Goal: Answer question/provide support: Share knowledge or assist other users

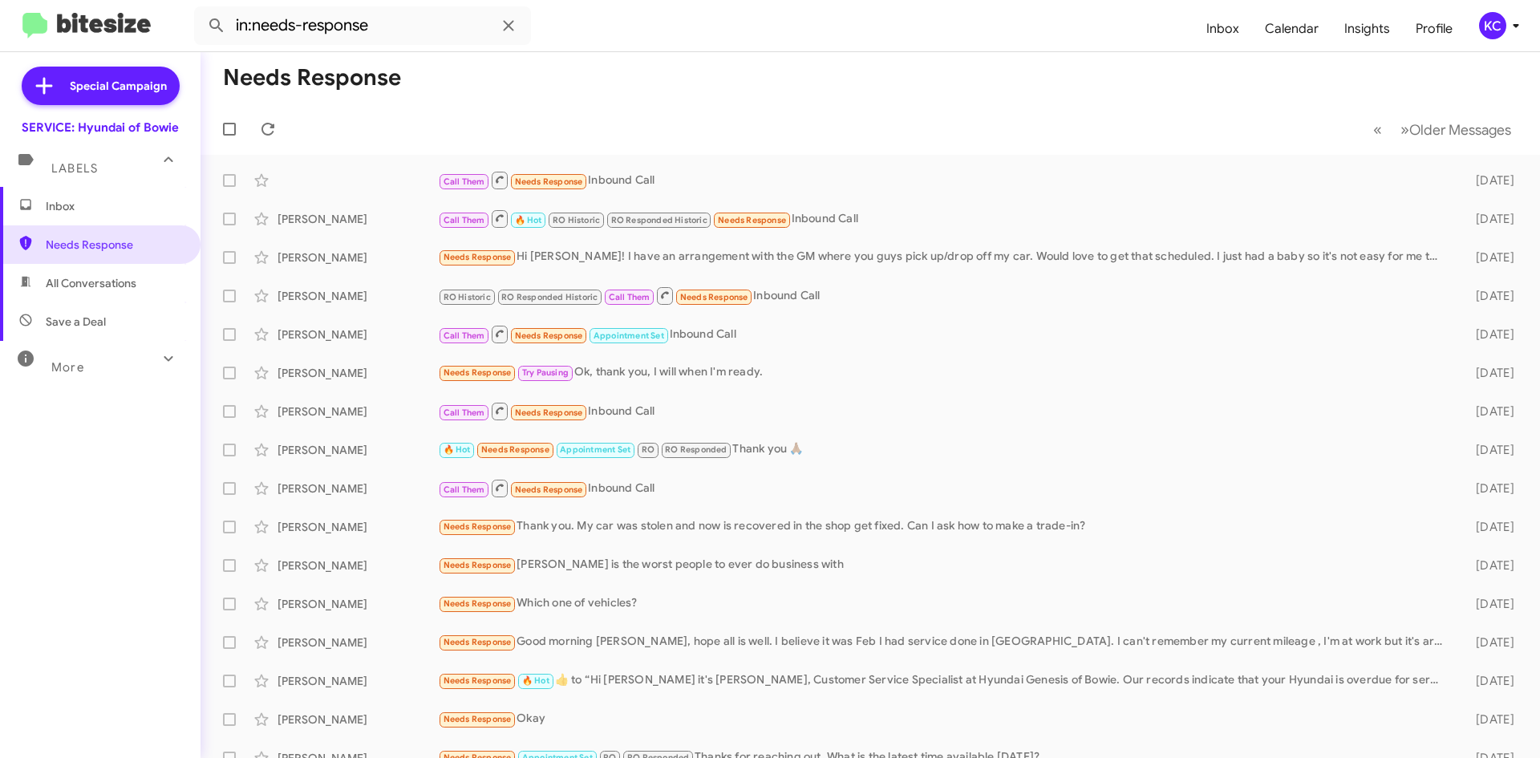
click at [83, 266] on span "All Conversations" at bounding box center [100, 283] width 201 height 39
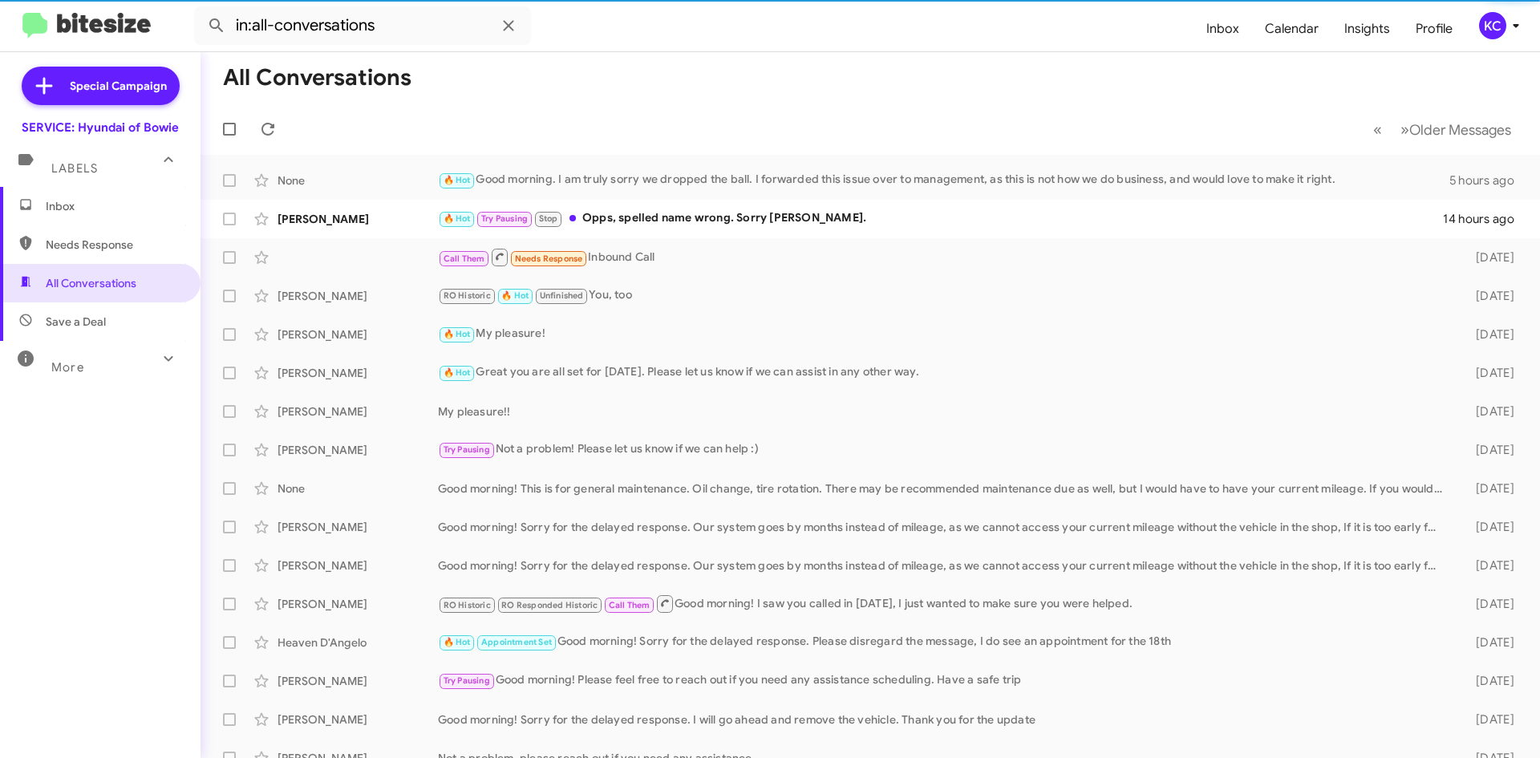
click at [79, 231] on span "Needs Response" at bounding box center [100, 244] width 201 height 39
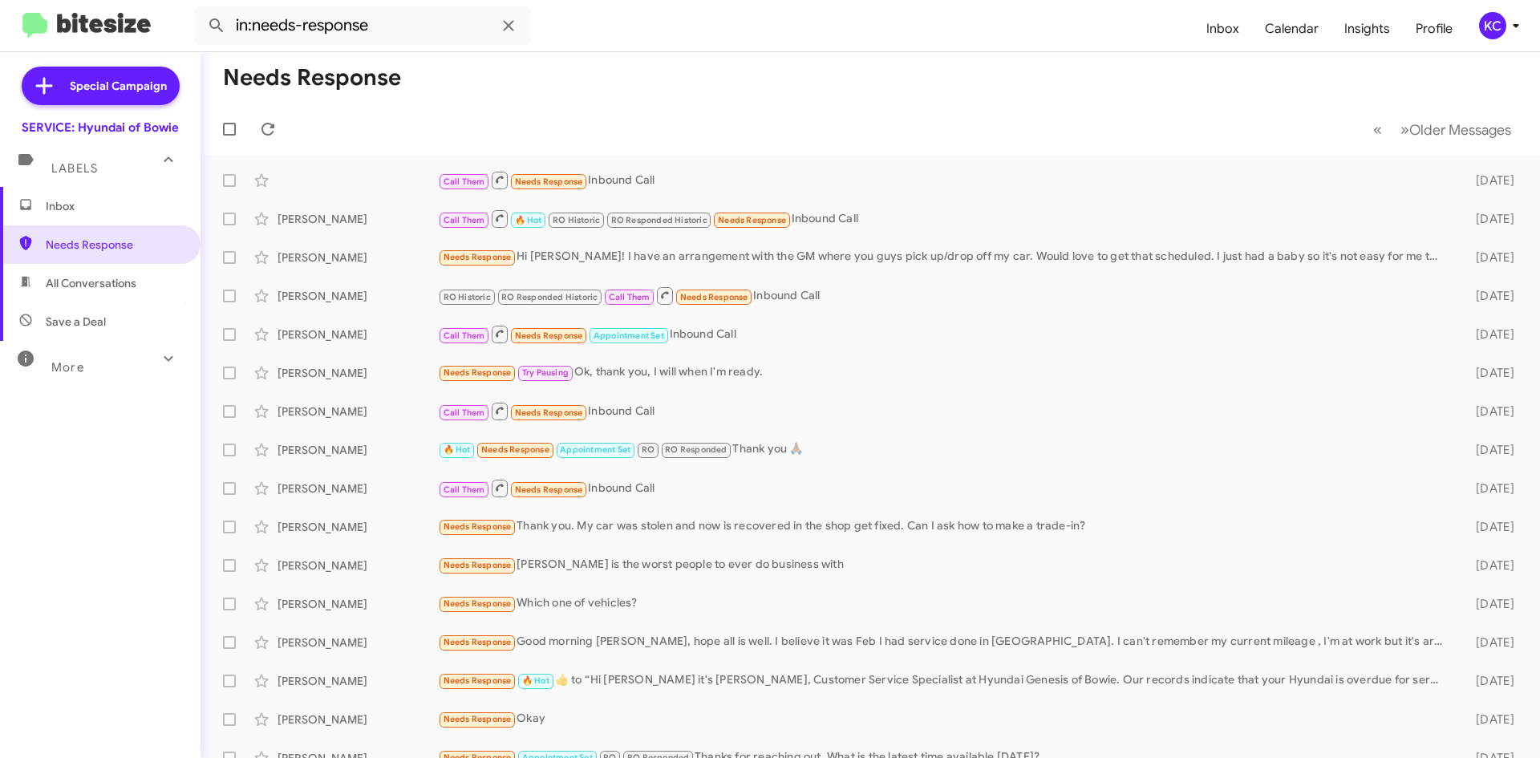
click at [91, 274] on span "All Conversations" at bounding box center [100, 283] width 201 height 39
type input "in:all-conversations"
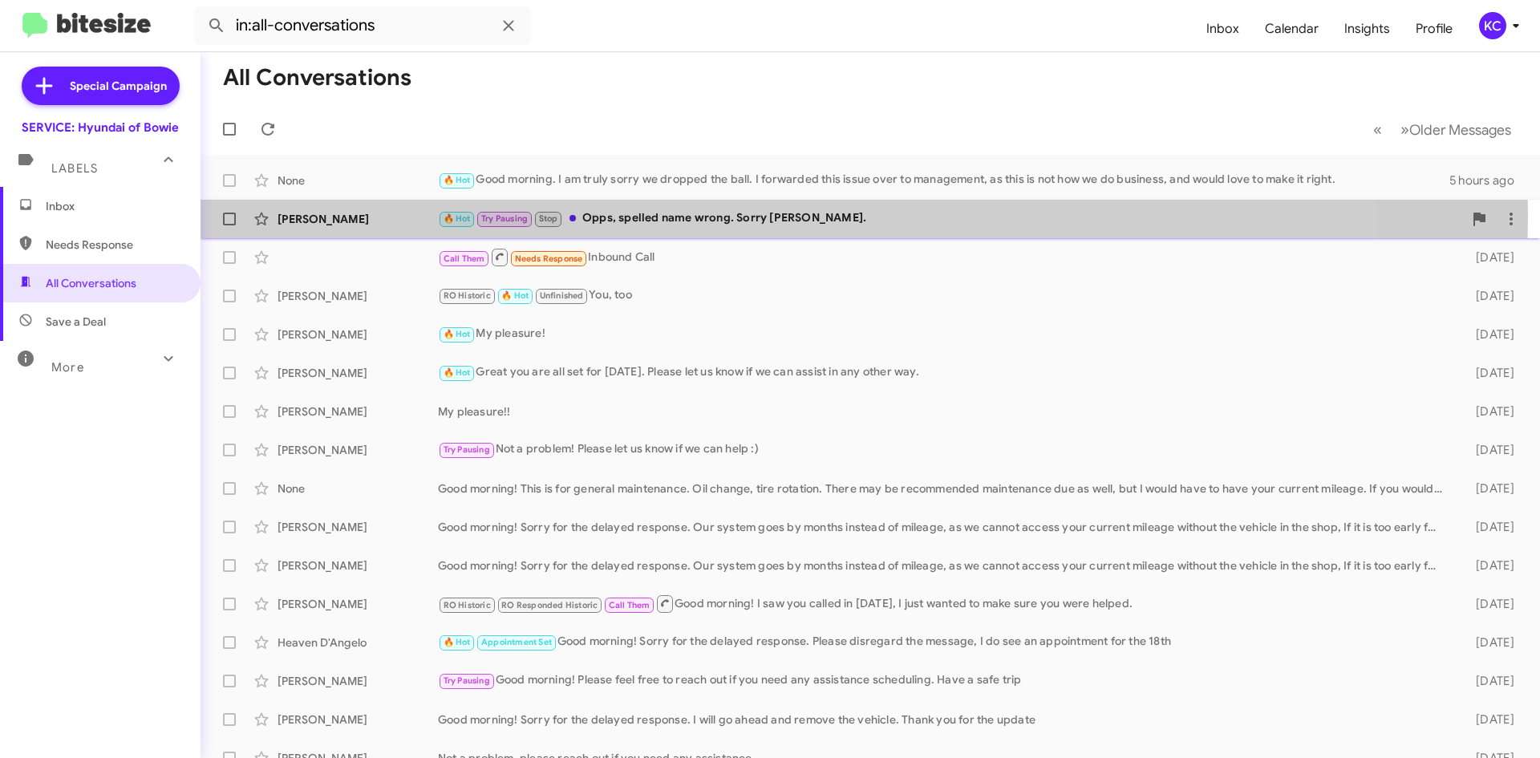
click at [636, 214] on div "🔥 Hot Try Pausing Stop Opps, spelled name wrong. Sorry Mia." at bounding box center [950, 218] width 1025 height 18
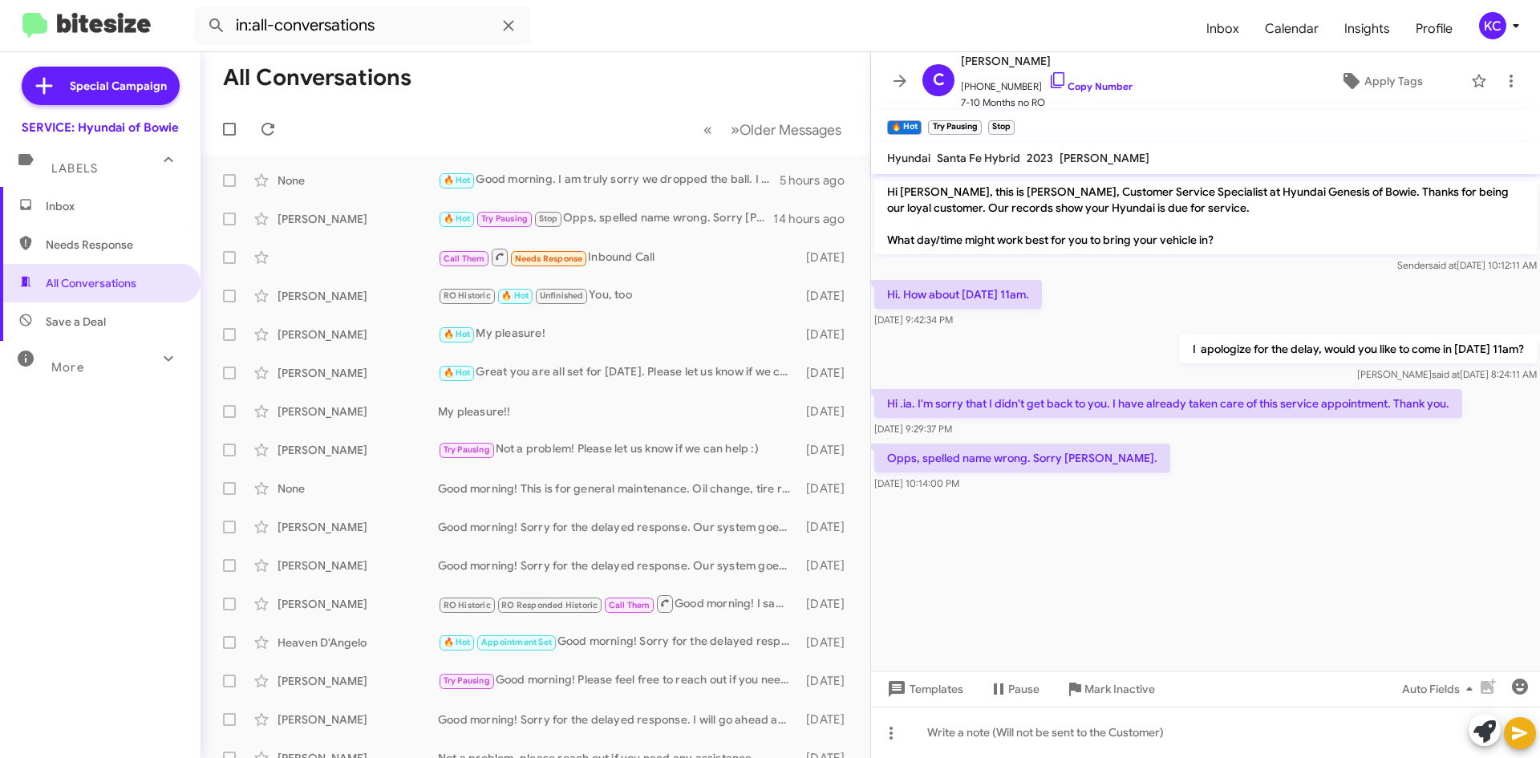
click at [50, 211] on span "Inbox" at bounding box center [114, 206] width 136 height 16
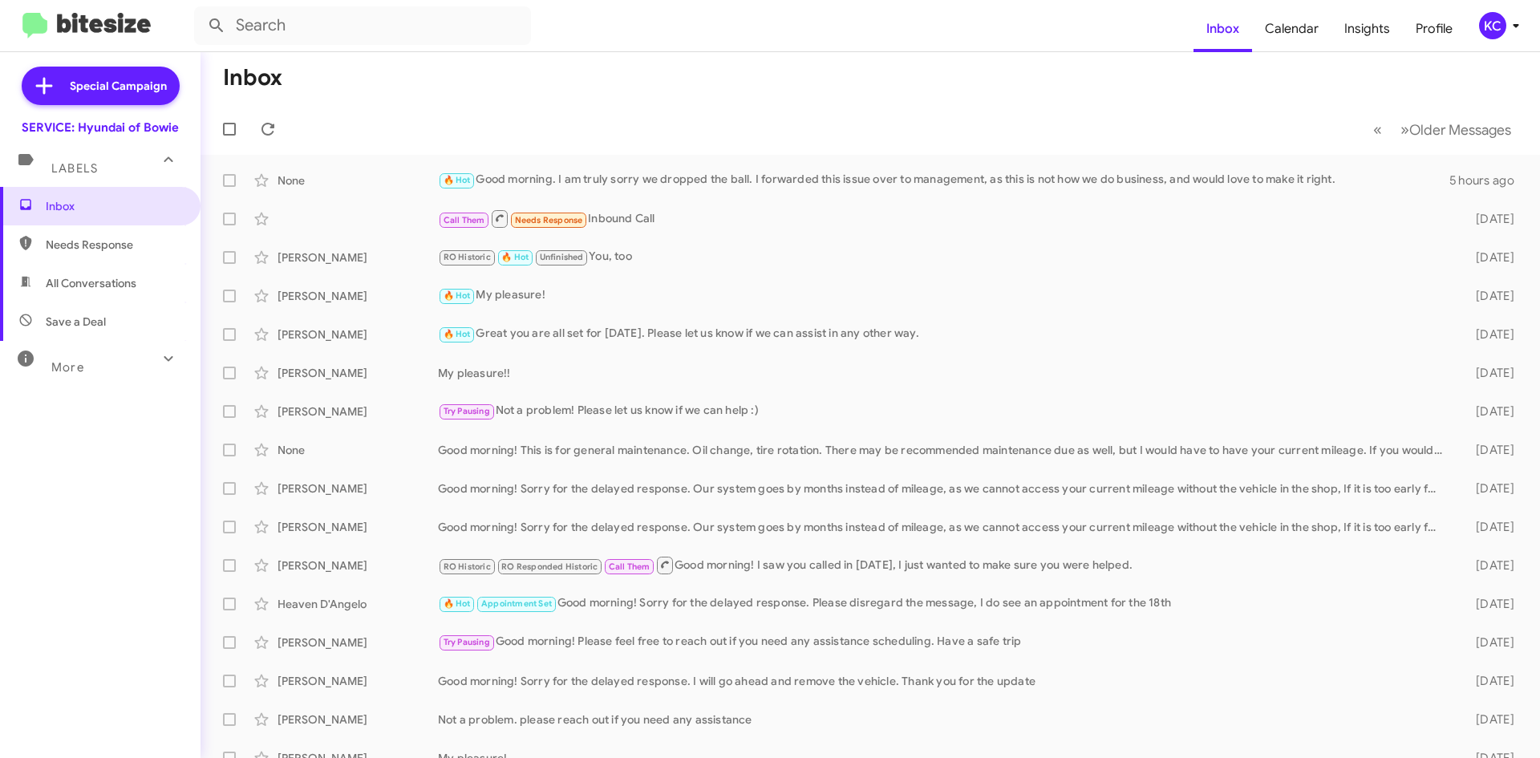
click at [1481, 25] on div "KC" at bounding box center [1492, 25] width 27 height 27
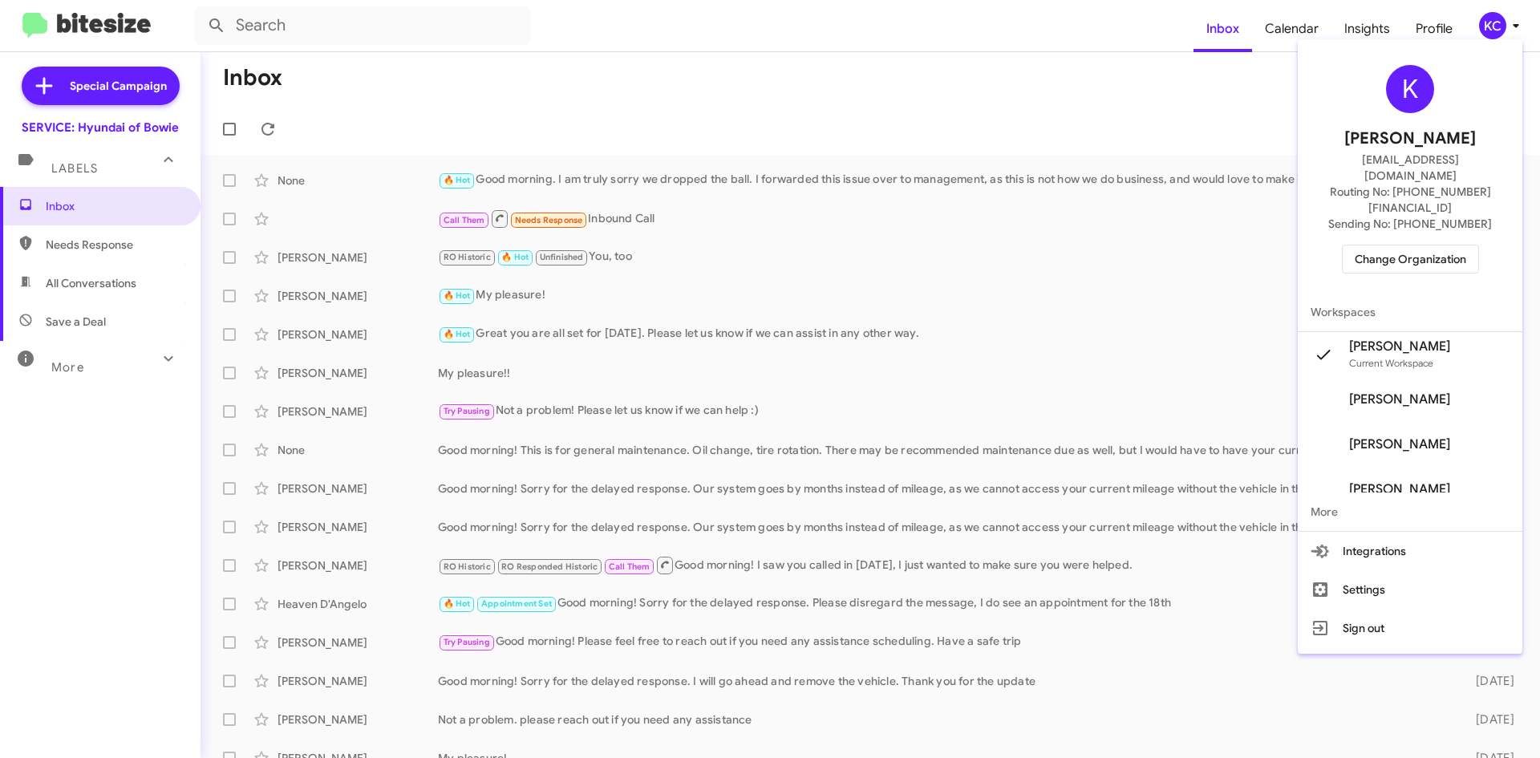
click at [1408, 246] on span "Change Organization" at bounding box center [1411, 259] width 112 height 27
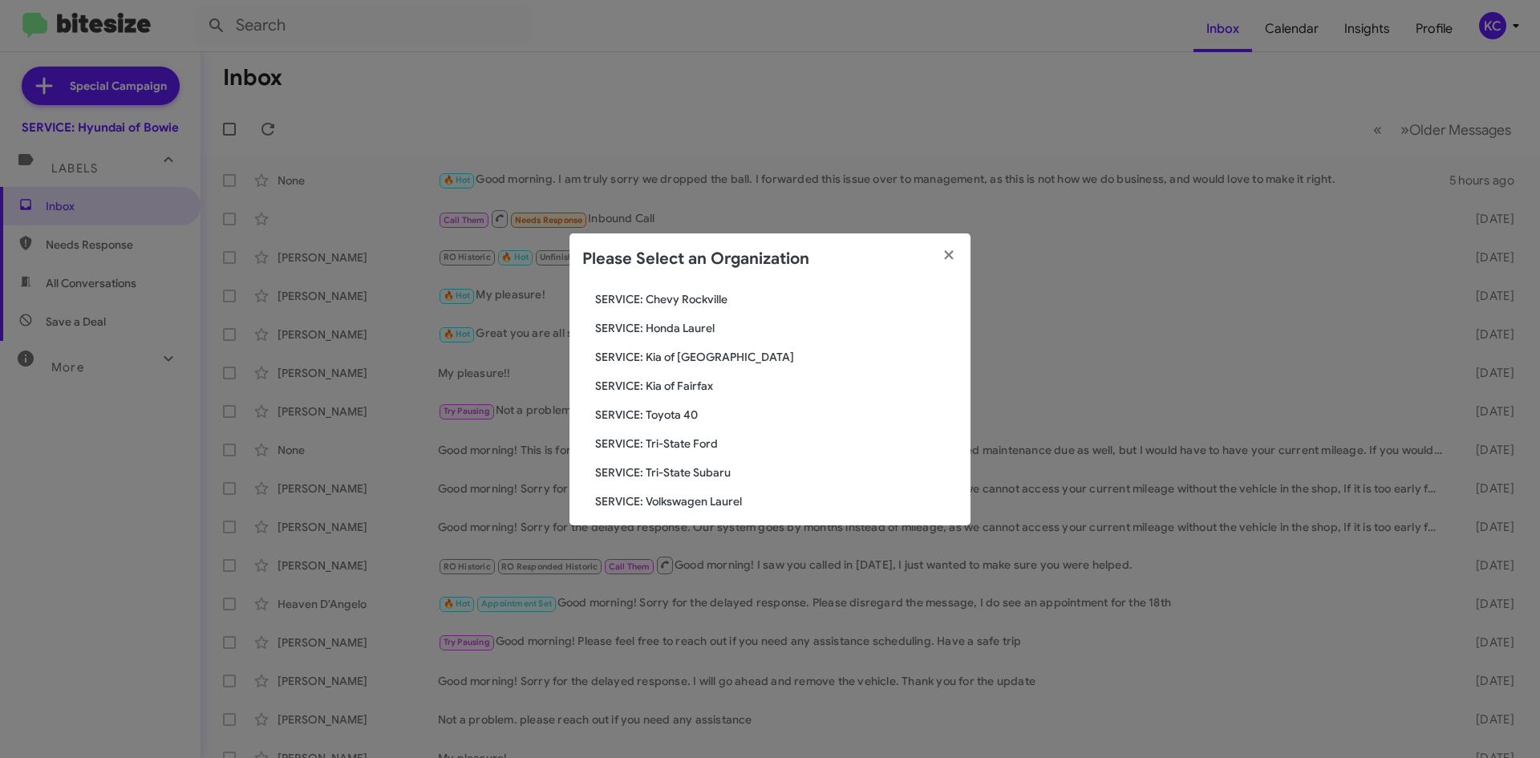
scroll to position [241, 0]
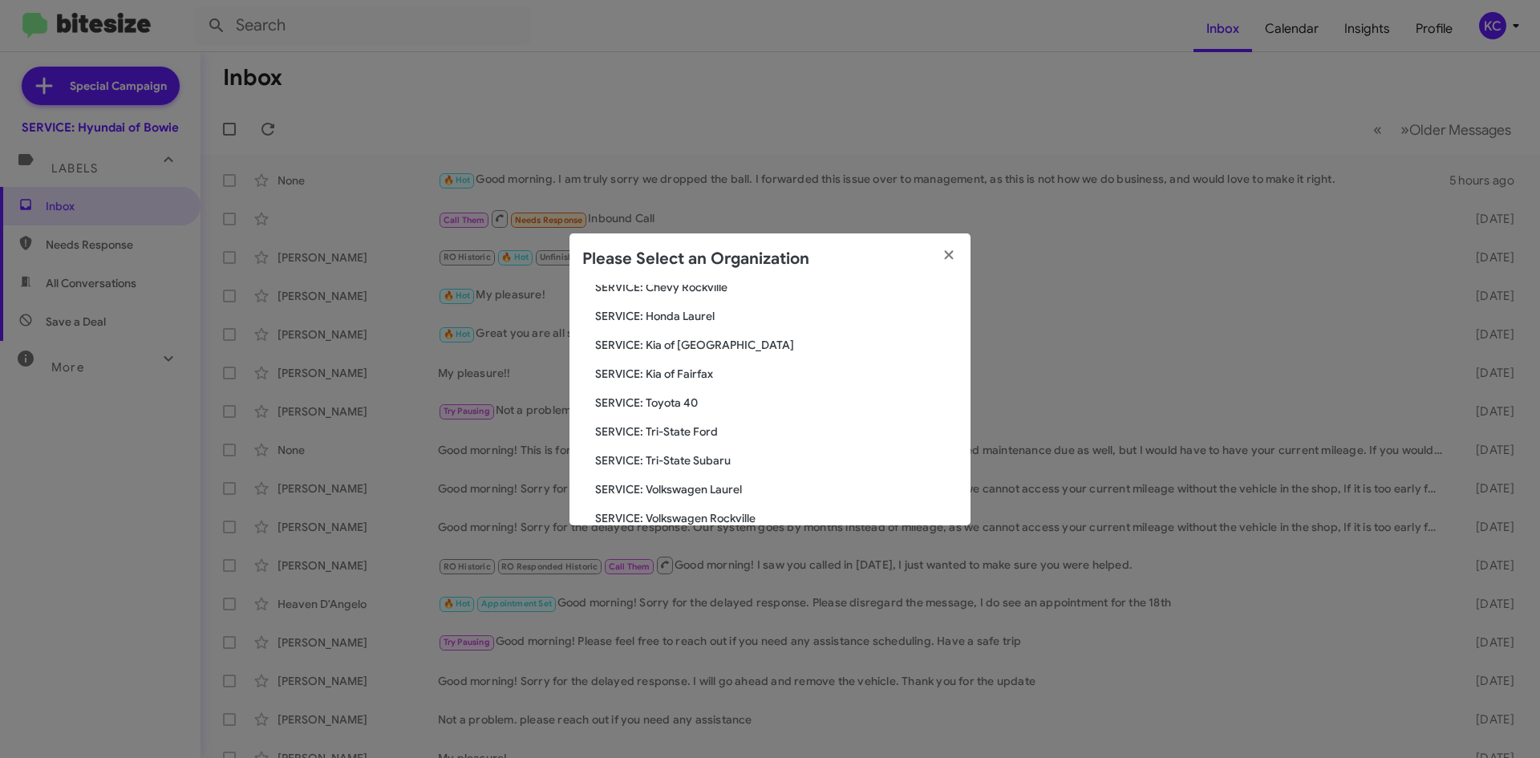
click at [695, 402] on span "SERVICE: Toyota 40" at bounding box center [776, 403] width 363 height 16
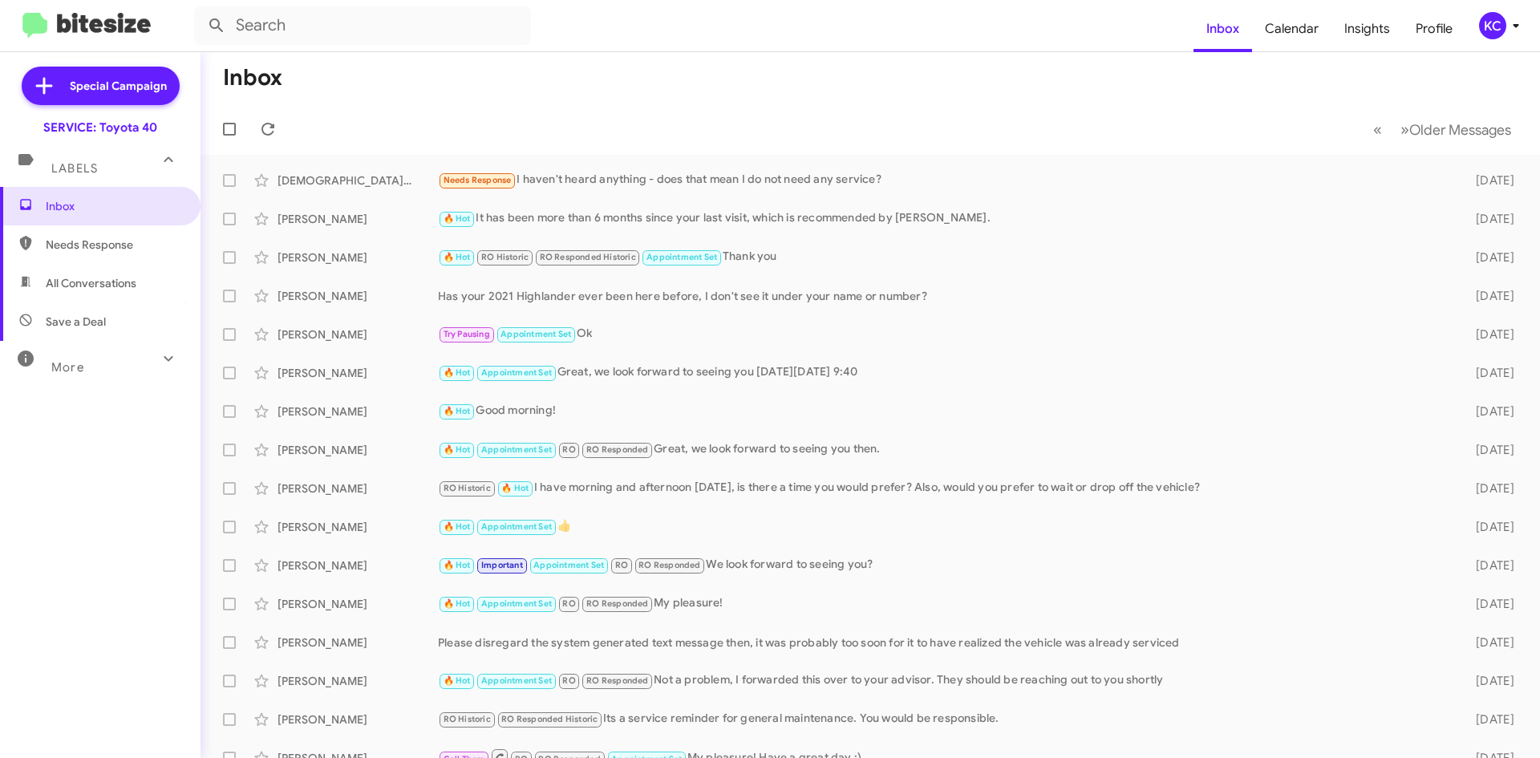
click at [87, 243] on span "Needs Response" at bounding box center [114, 245] width 136 height 16
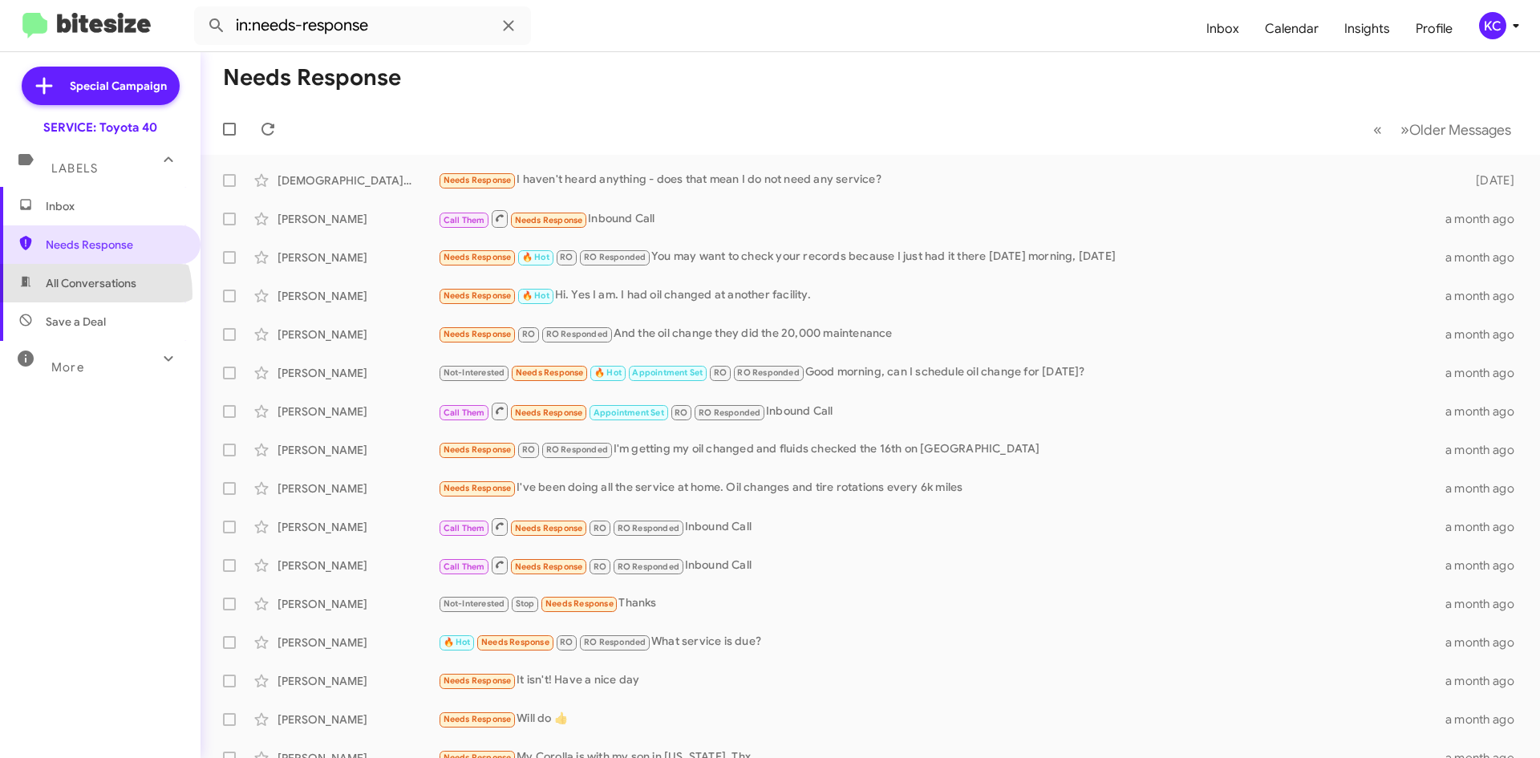
click at [87, 294] on span "All Conversations" at bounding box center [100, 283] width 201 height 39
type input "in:all-conversations"
